Goal: Navigation & Orientation: Find specific page/section

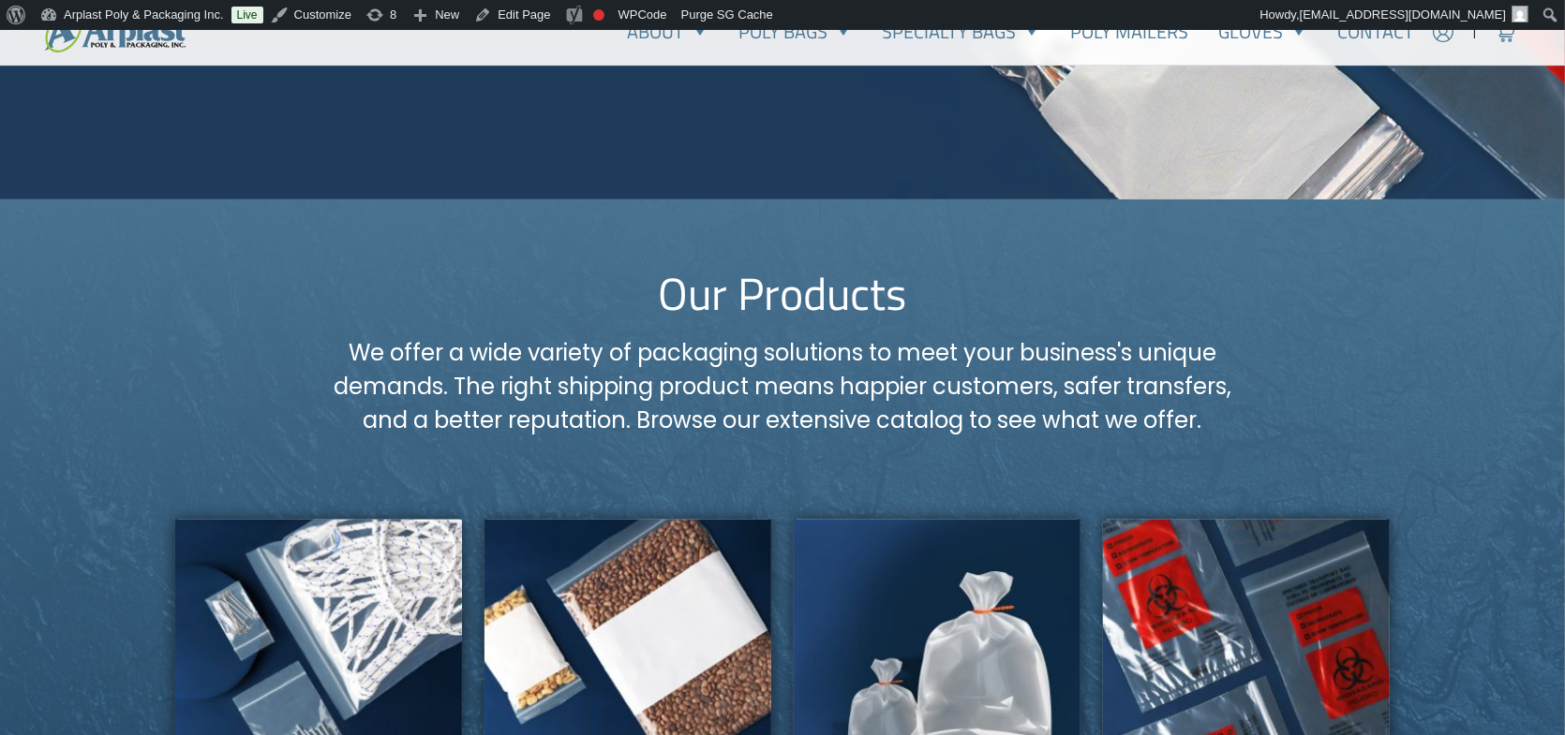
scroll to position [1124, 0]
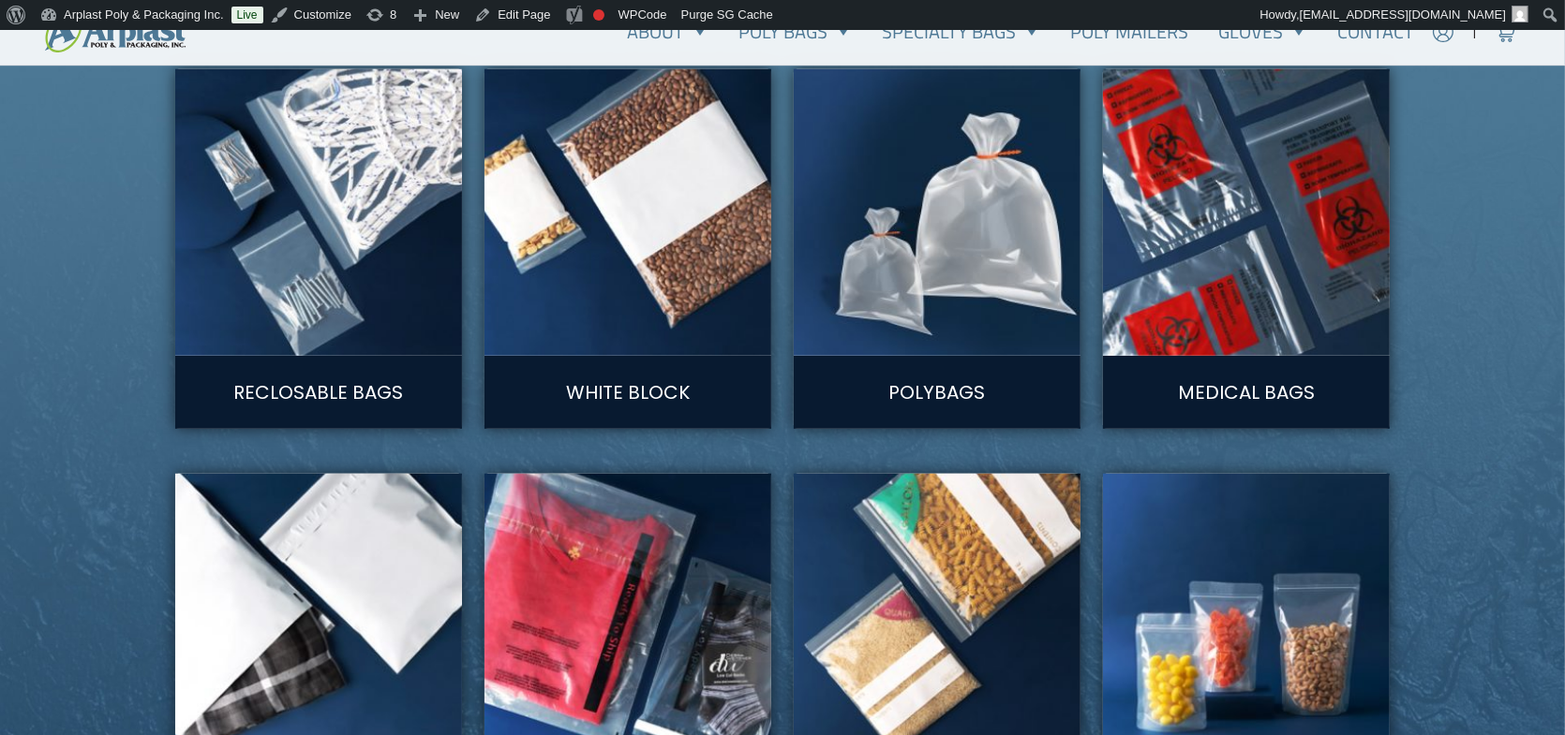
click at [978, 233] on img at bounding box center [938, 212] width 316 height 316
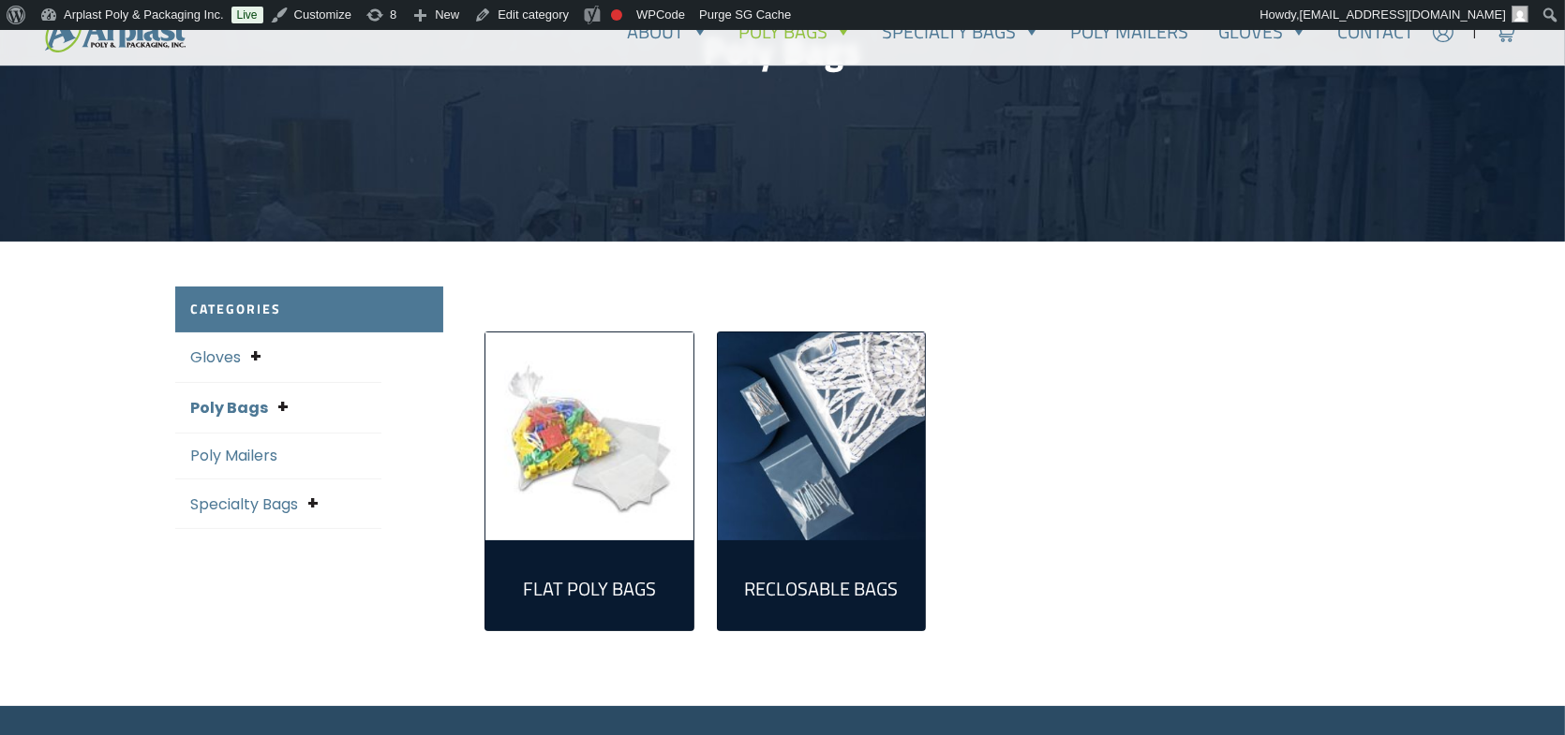
scroll to position [281, 0]
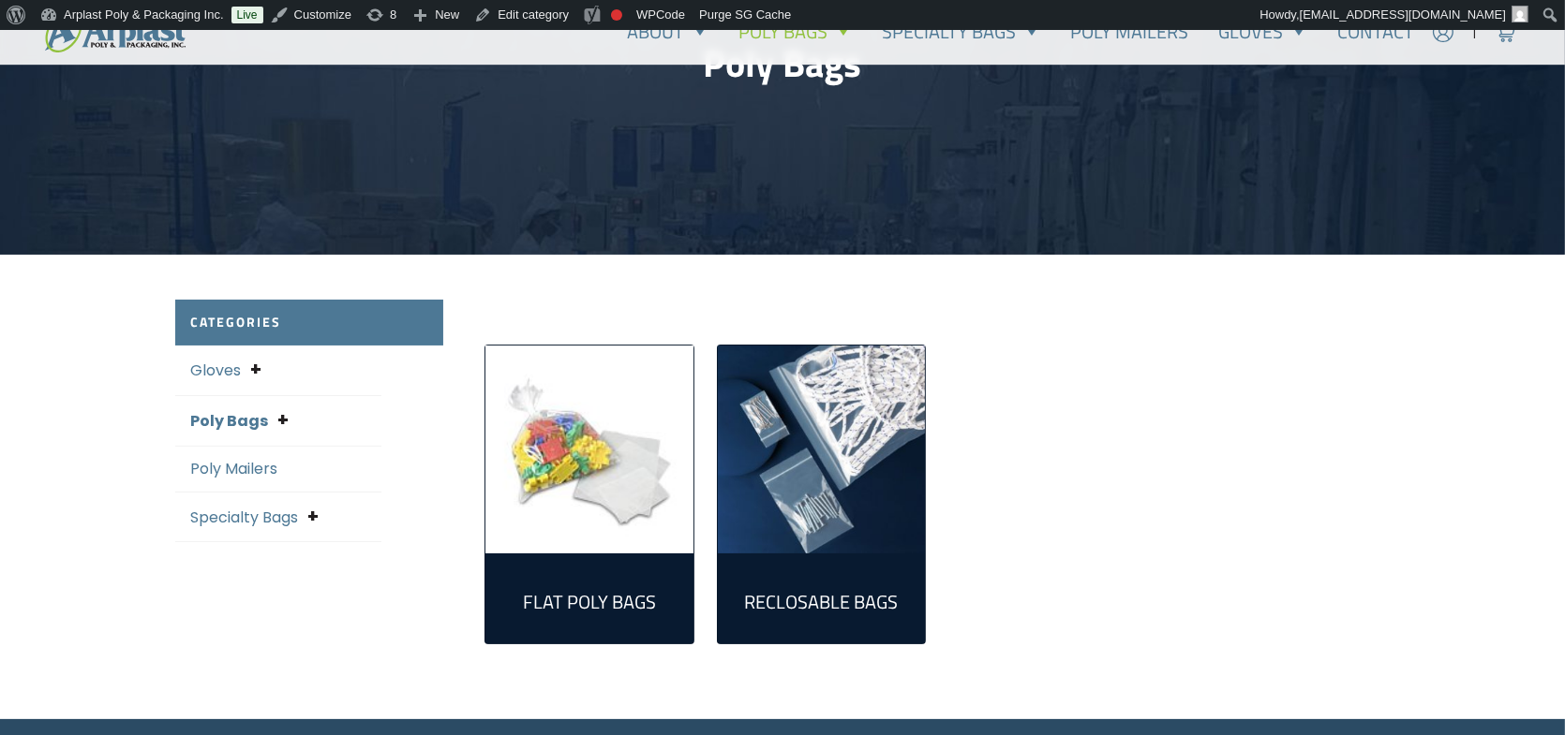
click at [800, 431] on img "Visit product category Reclosable Bags" at bounding box center [822, 450] width 208 height 208
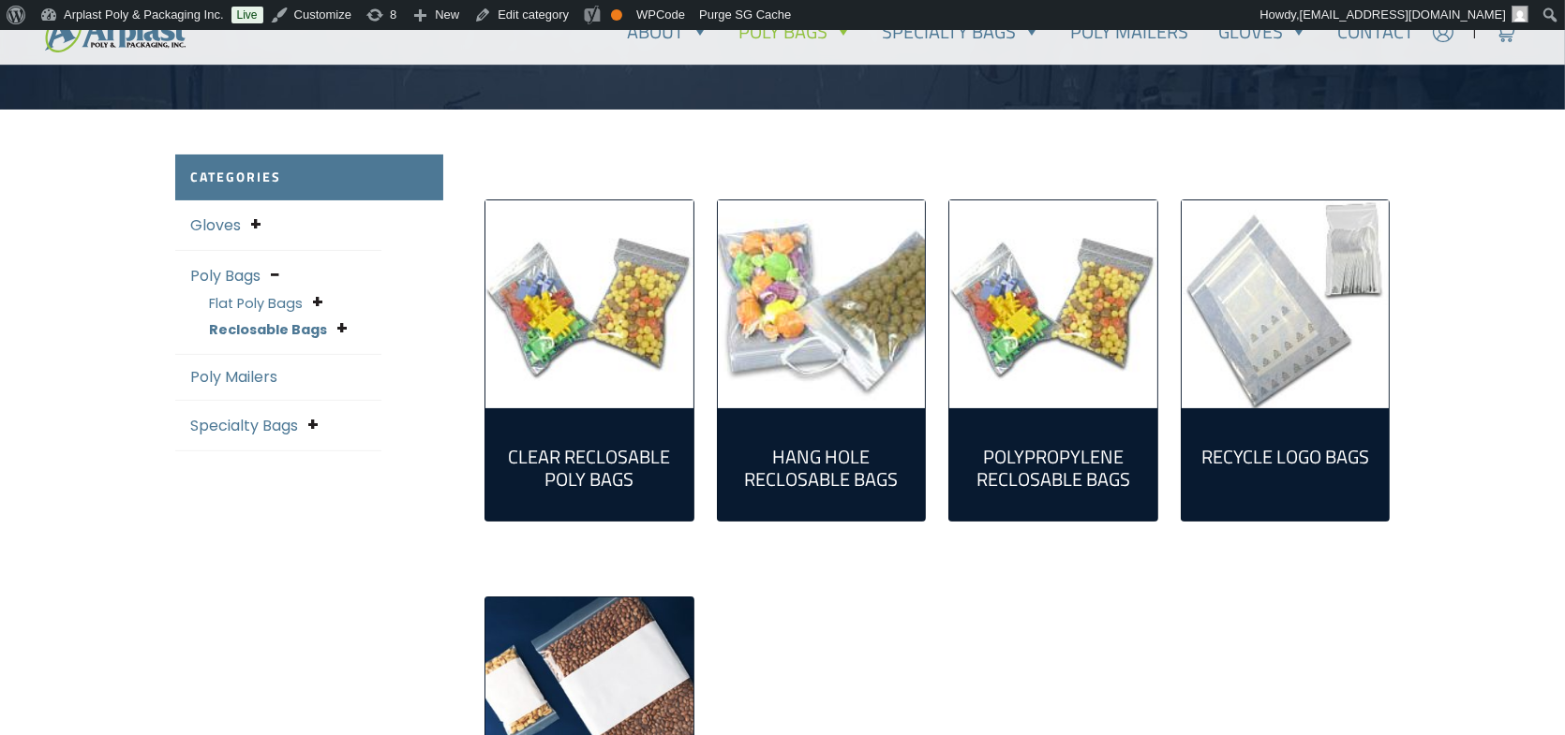
scroll to position [468, 0]
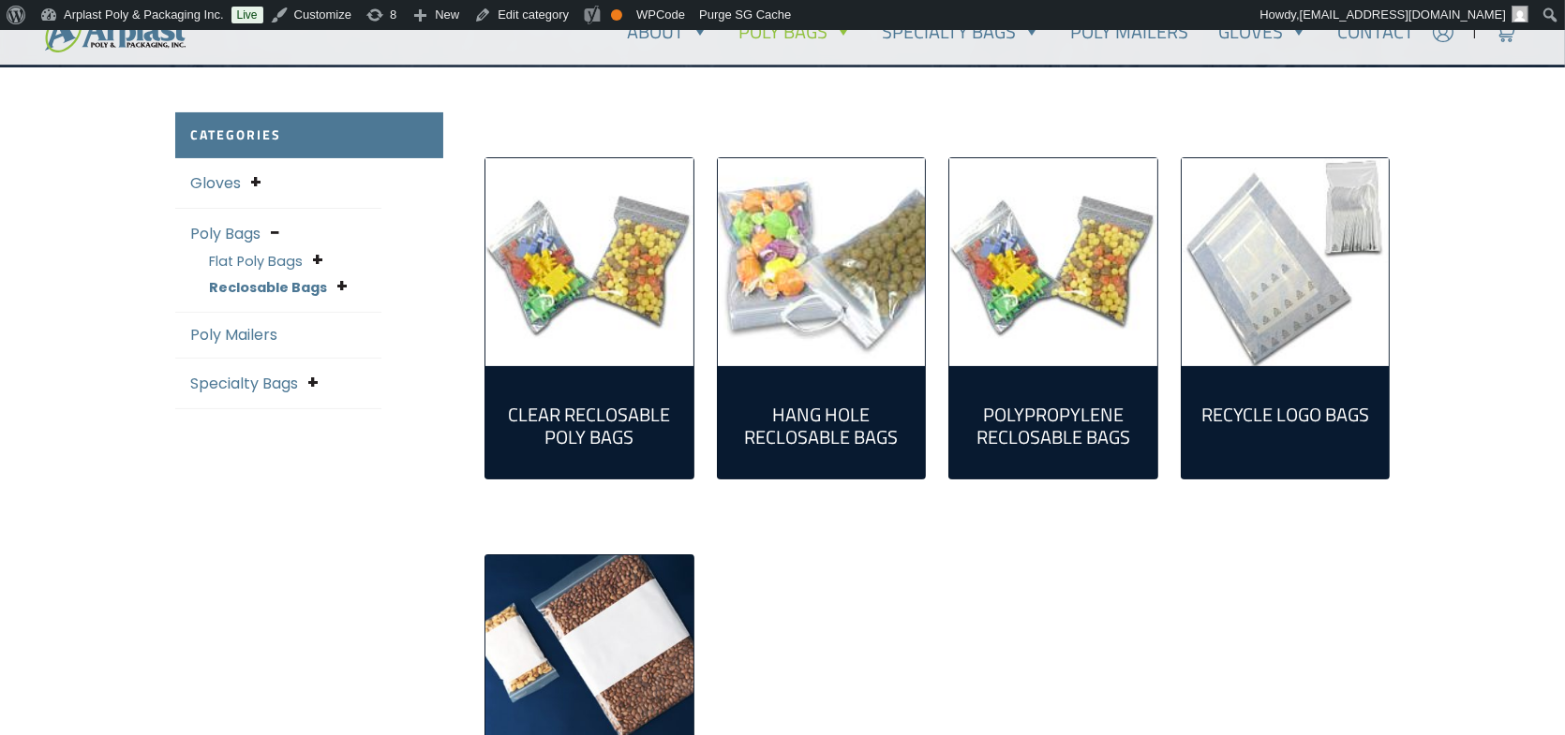
click at [619, 245] on img "Visit product category Clear Reclosable Poly Bags" at bounding box center [589, 262] width 208 height 208
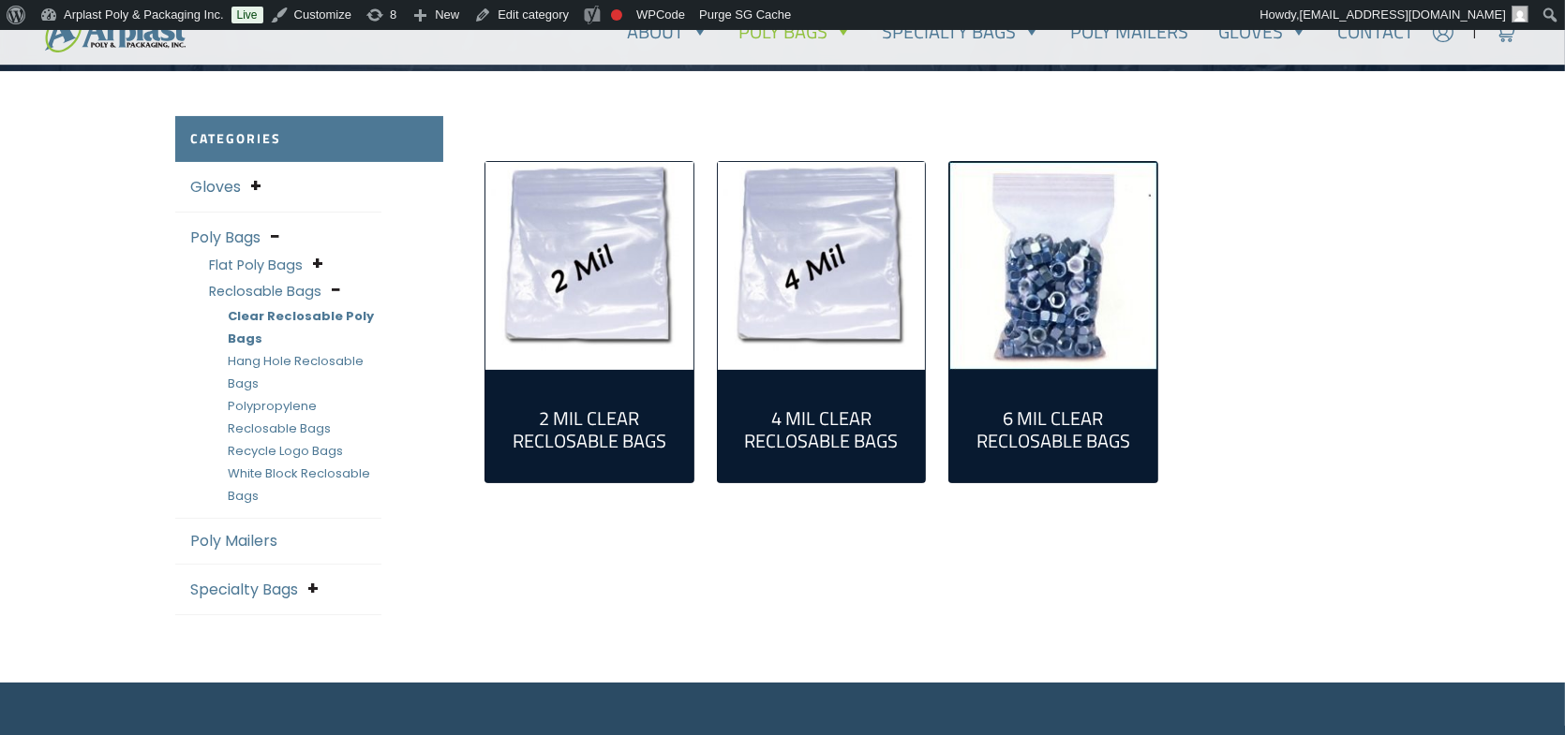
scroll to position [468, 0]
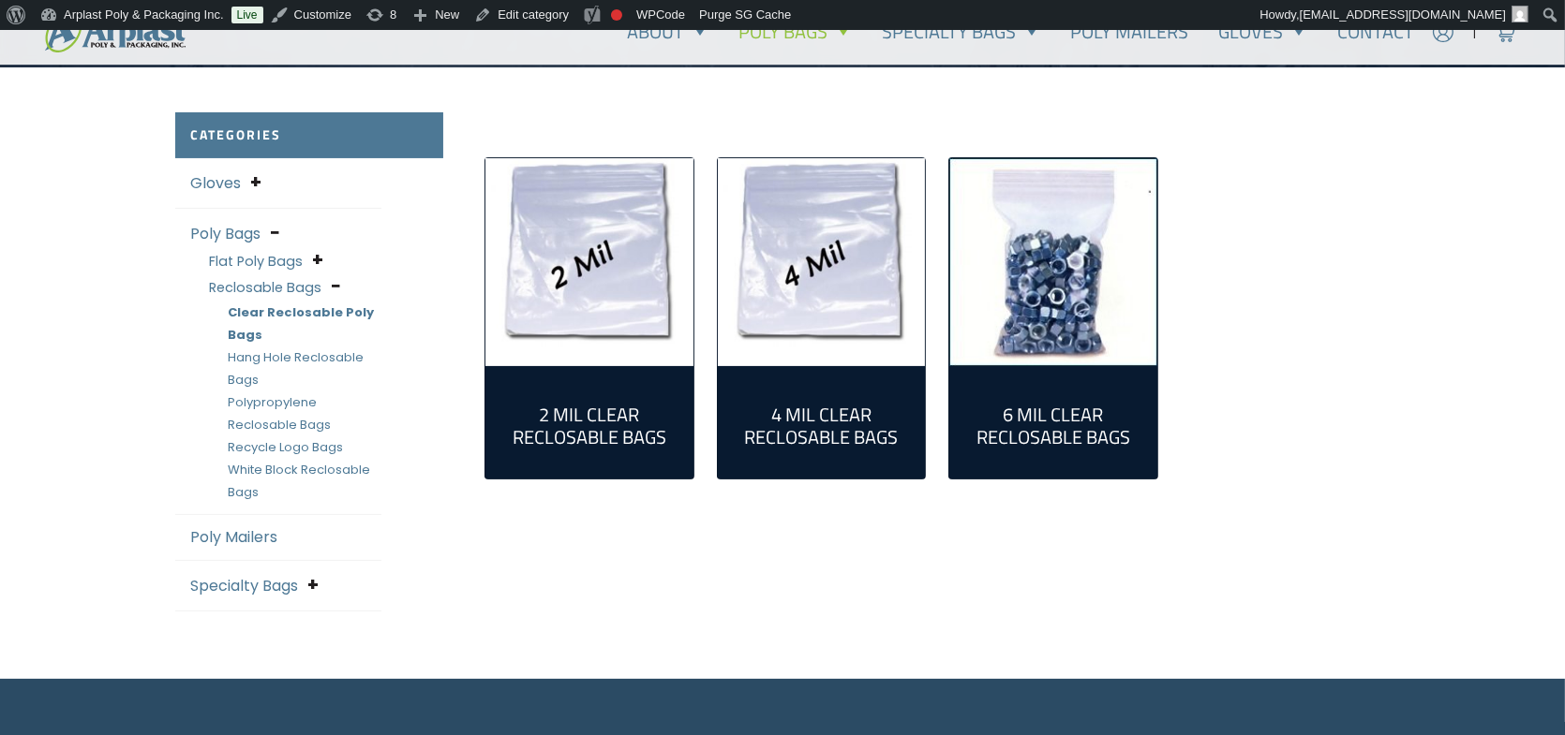
click at [601, 287] on img "Visit product category 2 Mil Clear Reclosable Bags" at bounding box center [589, 262] width 208 height 208
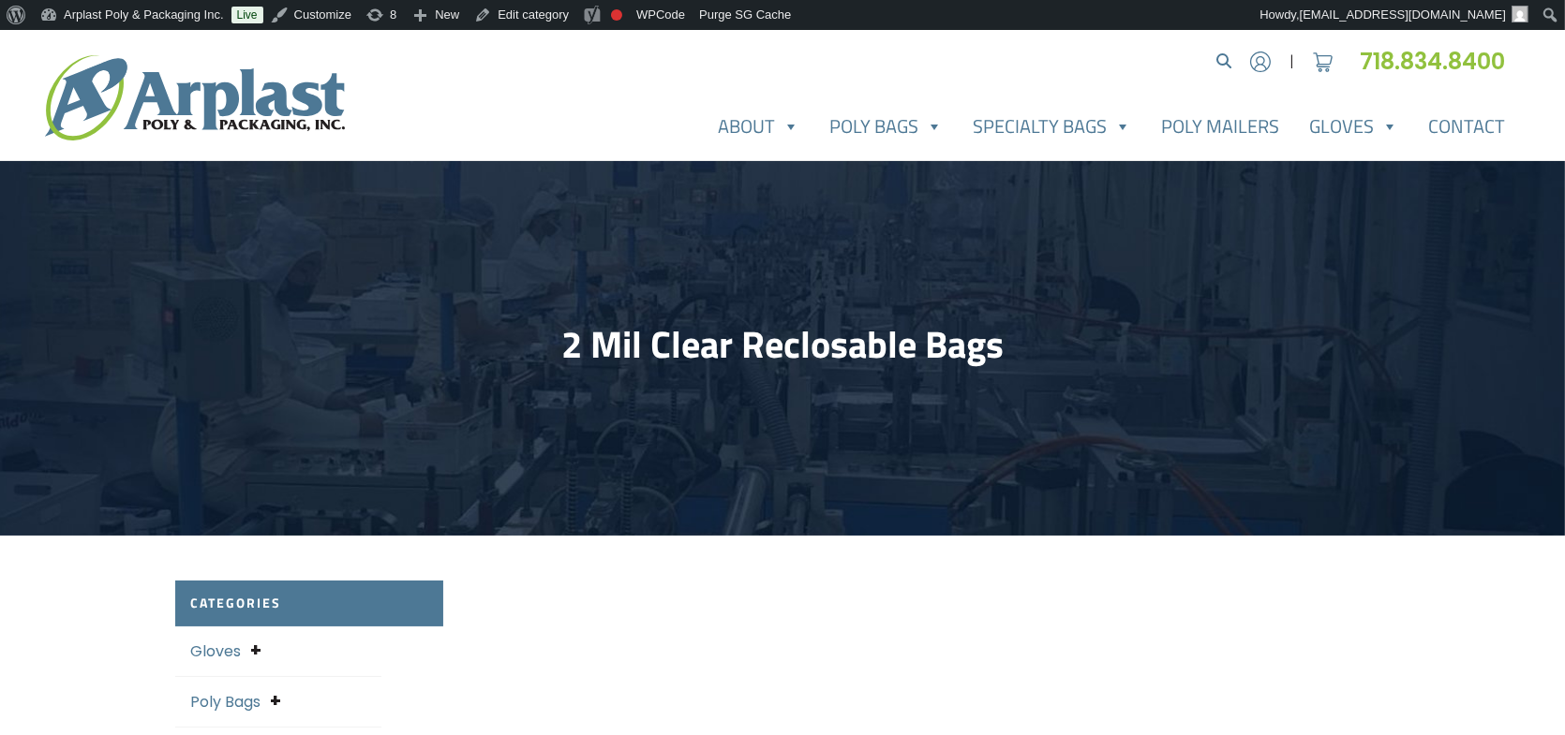
select select "25"
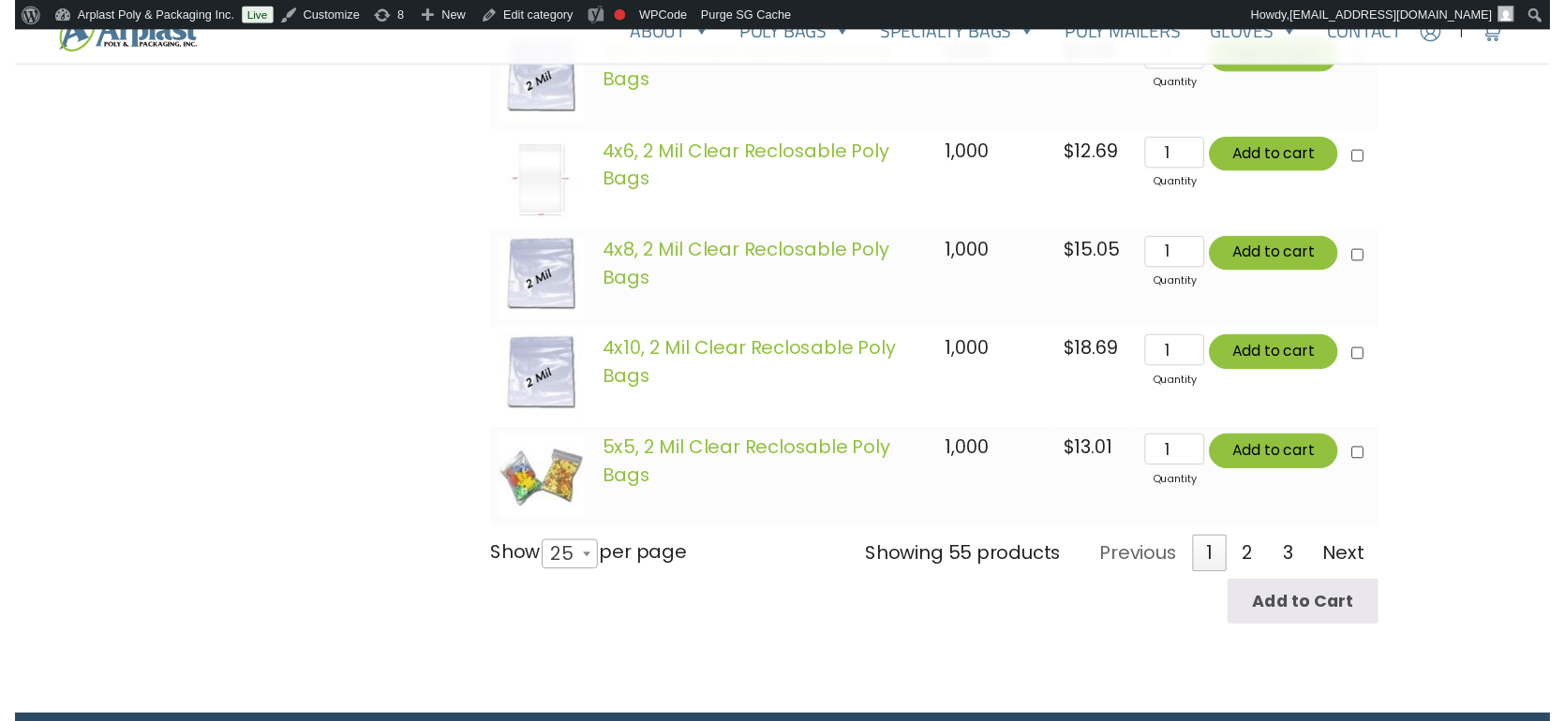
scroll to position [2811, 0]
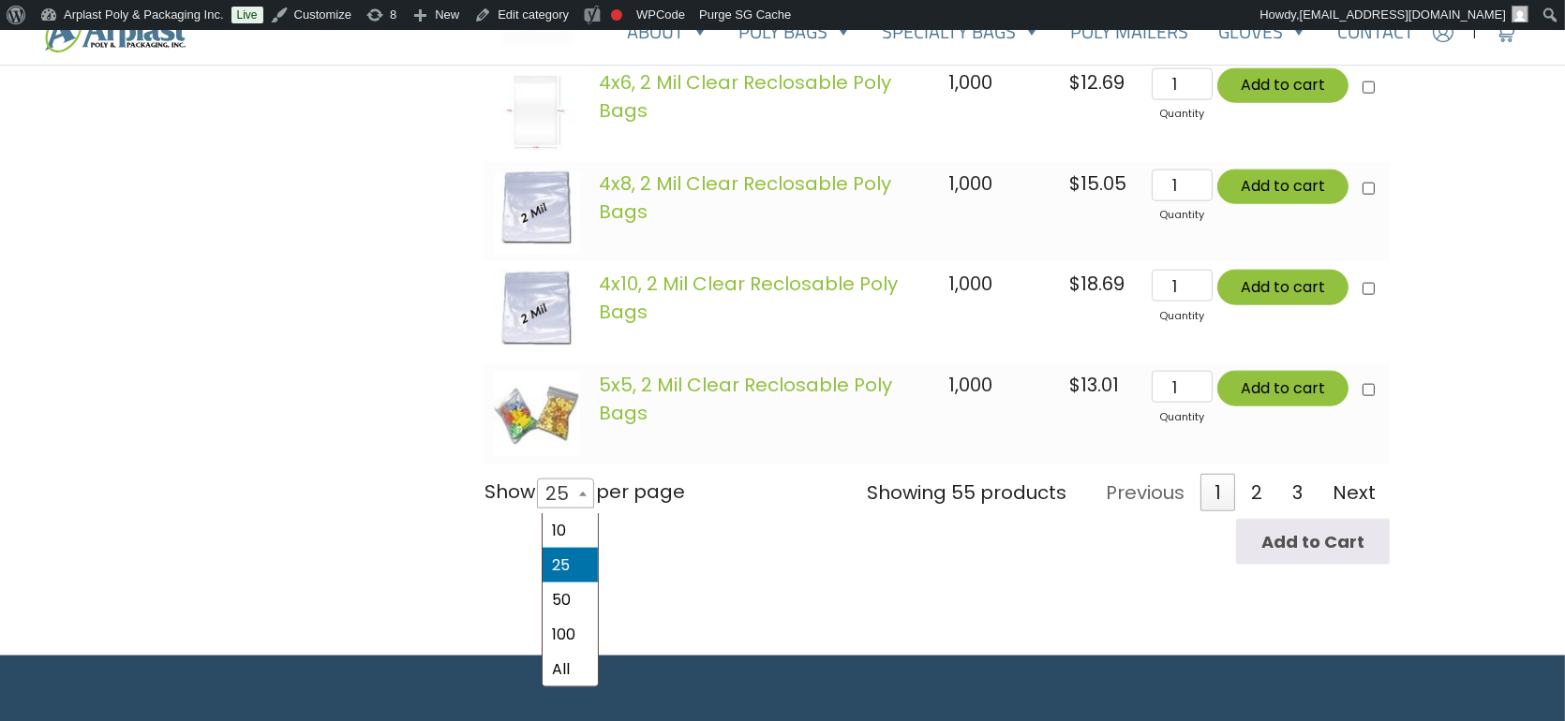
click at [566, 497] on span "25" at bounding box center [563, 493] width 50 height 45
click at [566, 478] on select "10 25 50 100 All" at bounding box center [560, 477] width 52 height 1
select select "100"
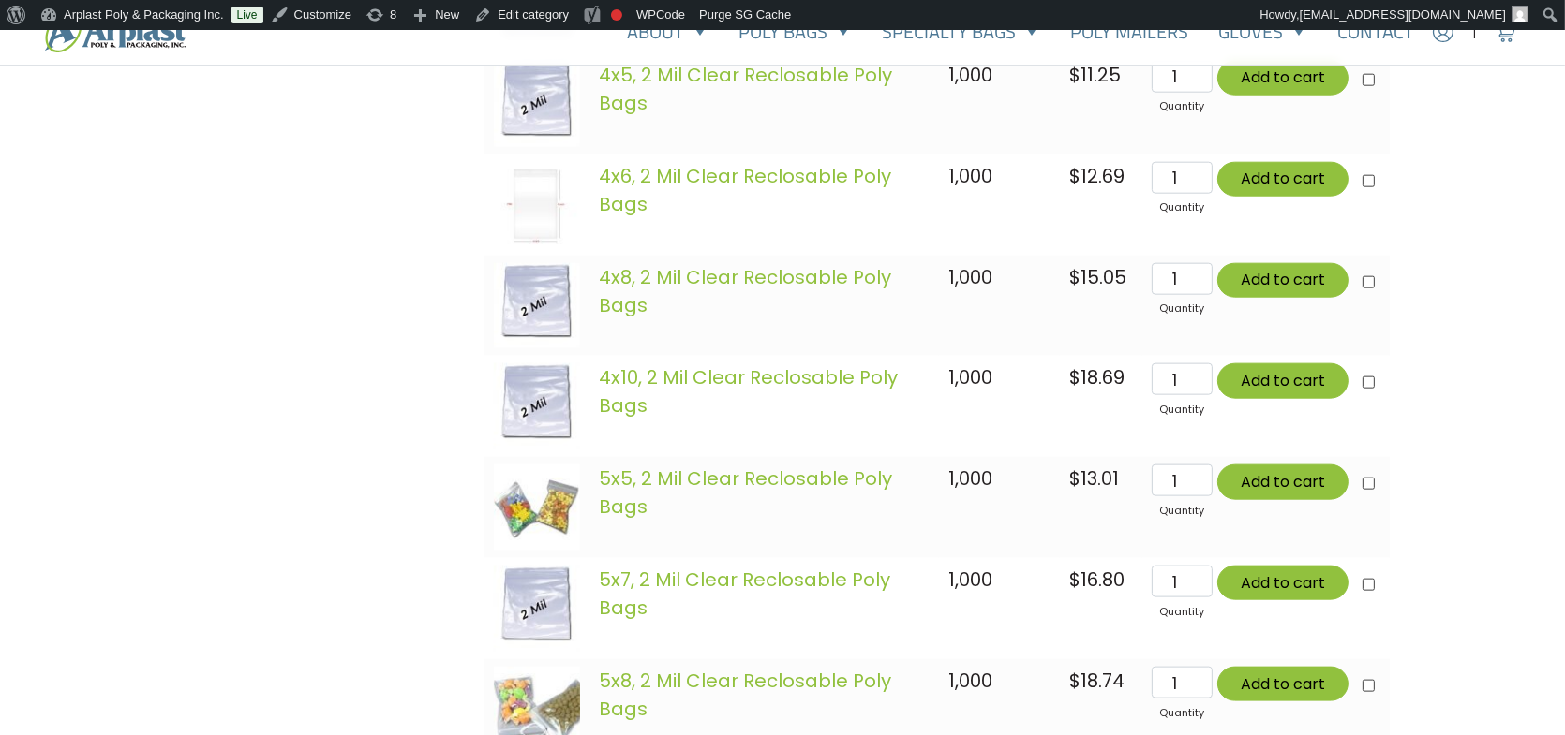
scroll to position [2483, 0]
